Goal: Task Accomplishment & Management: Manage account settings

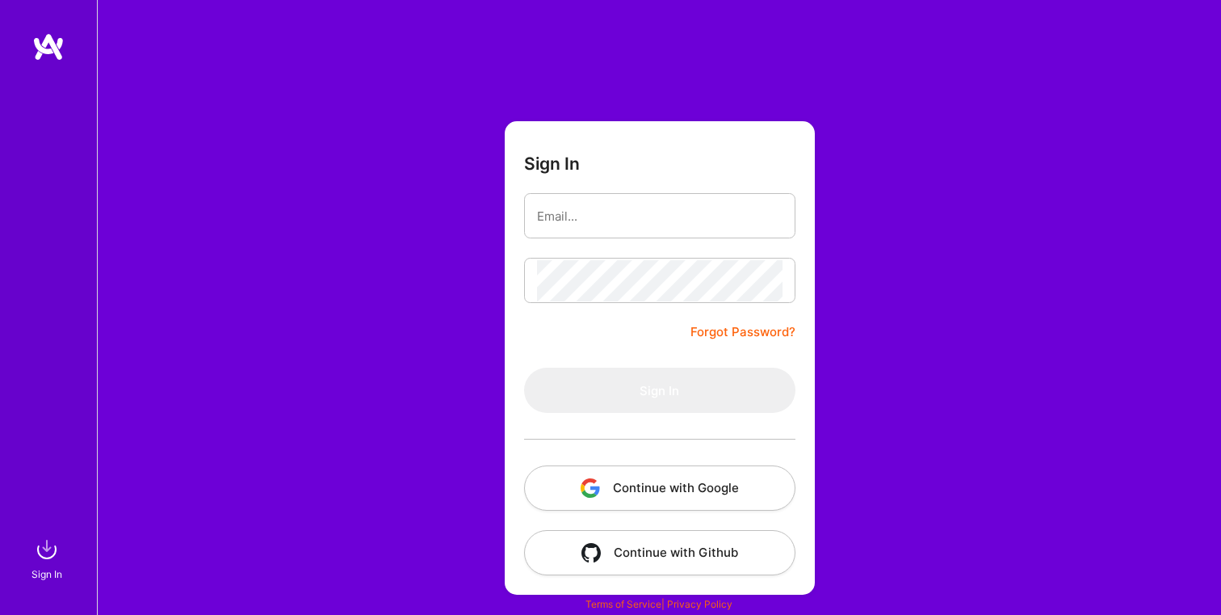
click at [722, 195] on input "email" at bounding box center [660, 215] width 246 height 41
type input "[EMAIL_ADDRESS][DOMAIN_NAME]"
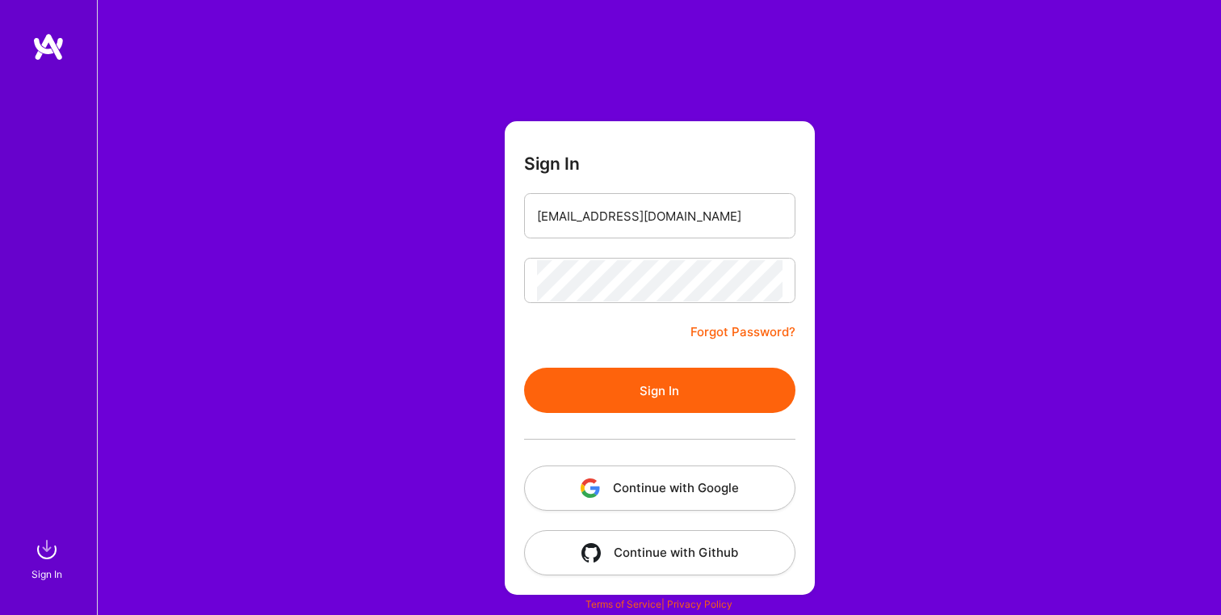
click at [648, 382] on button "Sign In" at bounding box center [659, 389] width 271 height 45
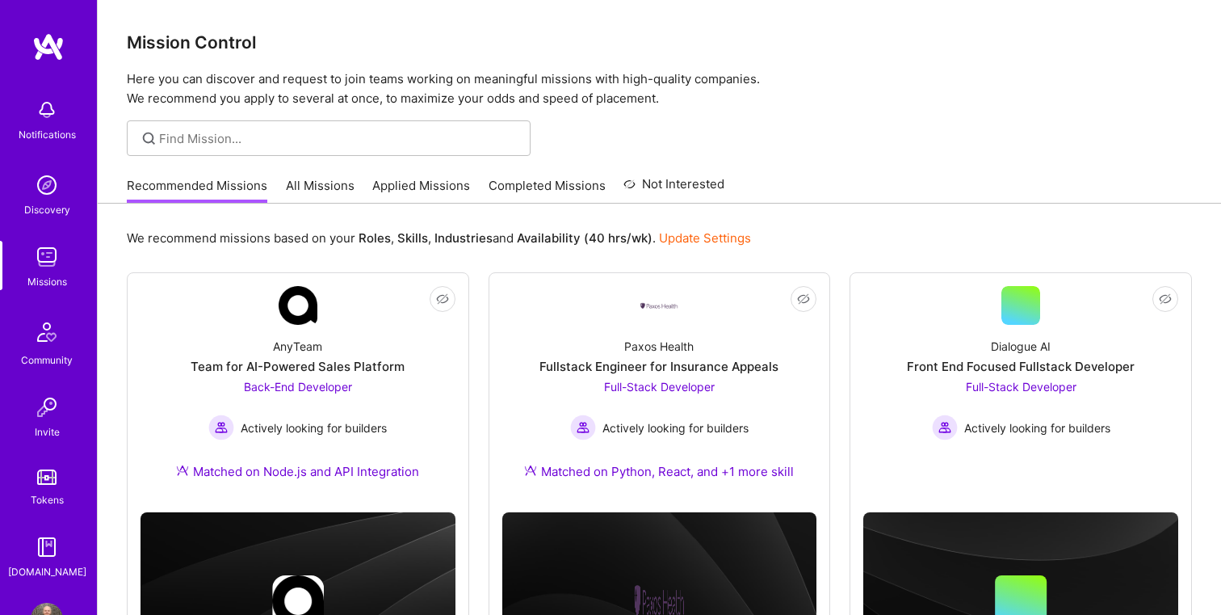
click at [449, 183] on link "Applied Missions" at bounding box center [421, 190] width 98 height 27
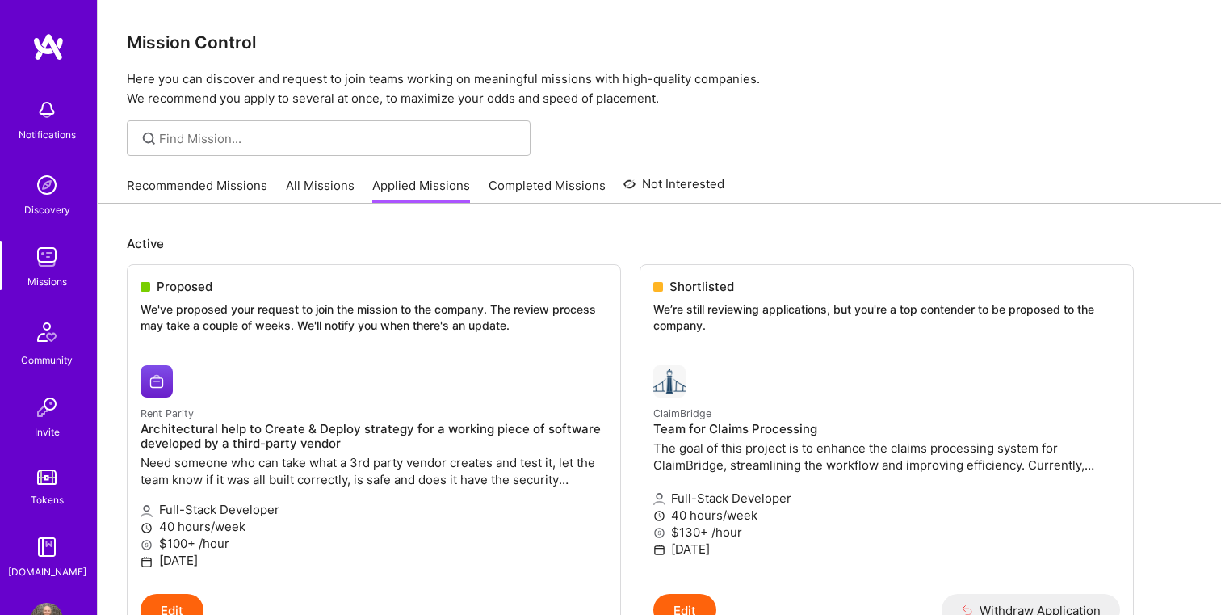
click at [44, 247] on img at bounding box center [47, 257] width 32 height 32
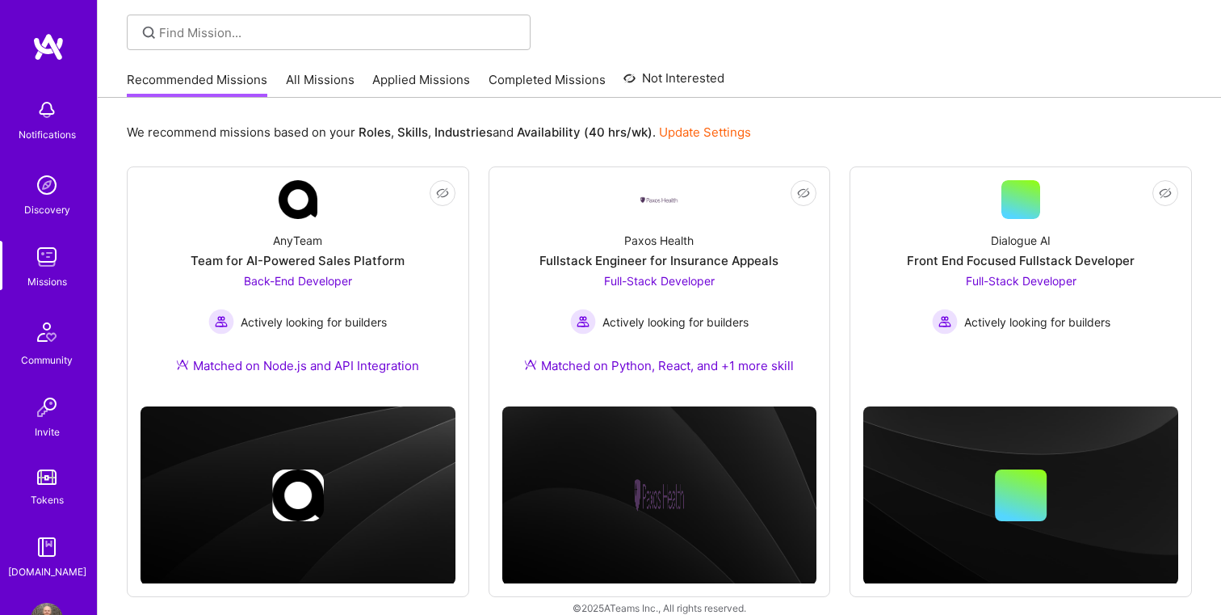
scroll to position [127, 0]
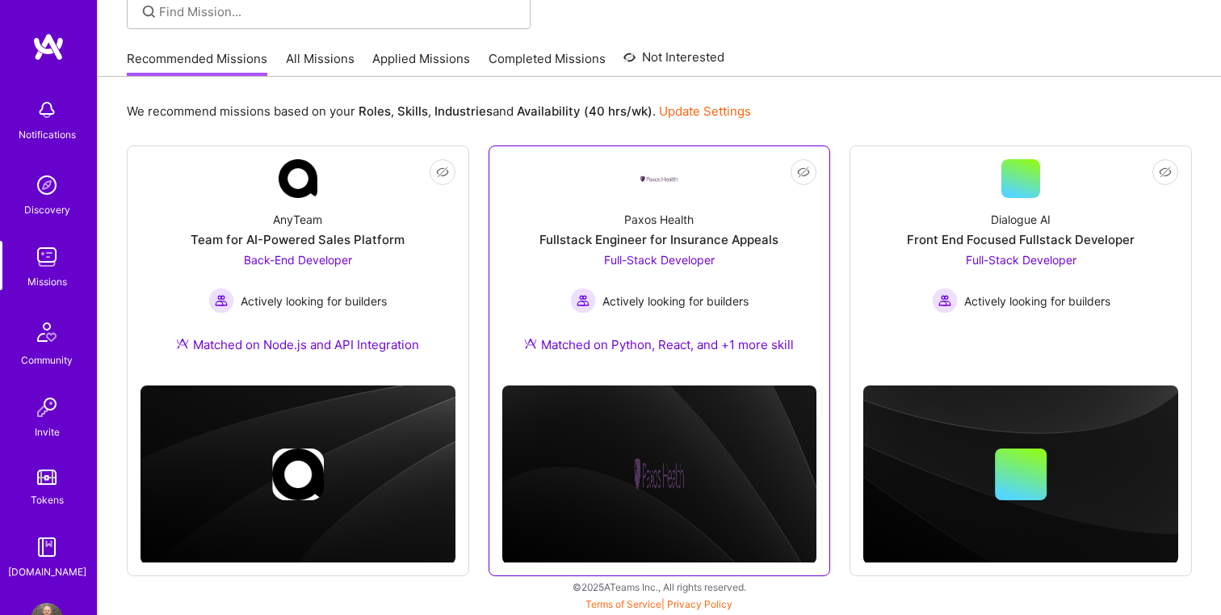
click at [719, 200] on div "Paxos Health Fullstack Engineer for Insurance Appeals Full-Stack Developer Acti…" at bounding box center [659, 285] width 315 height 174
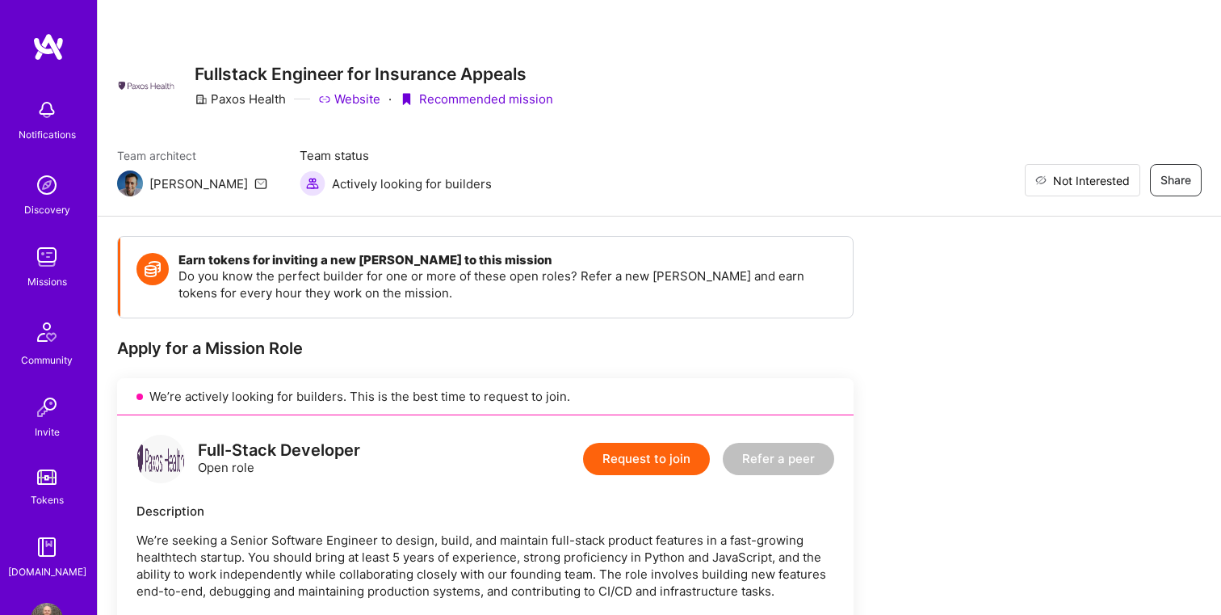
click at [1125, 176] on span "Not Interested" at bounding box center [1091, 180] width 77 height 17
